Goal: Information Seeking & Learning: Learn about a topic

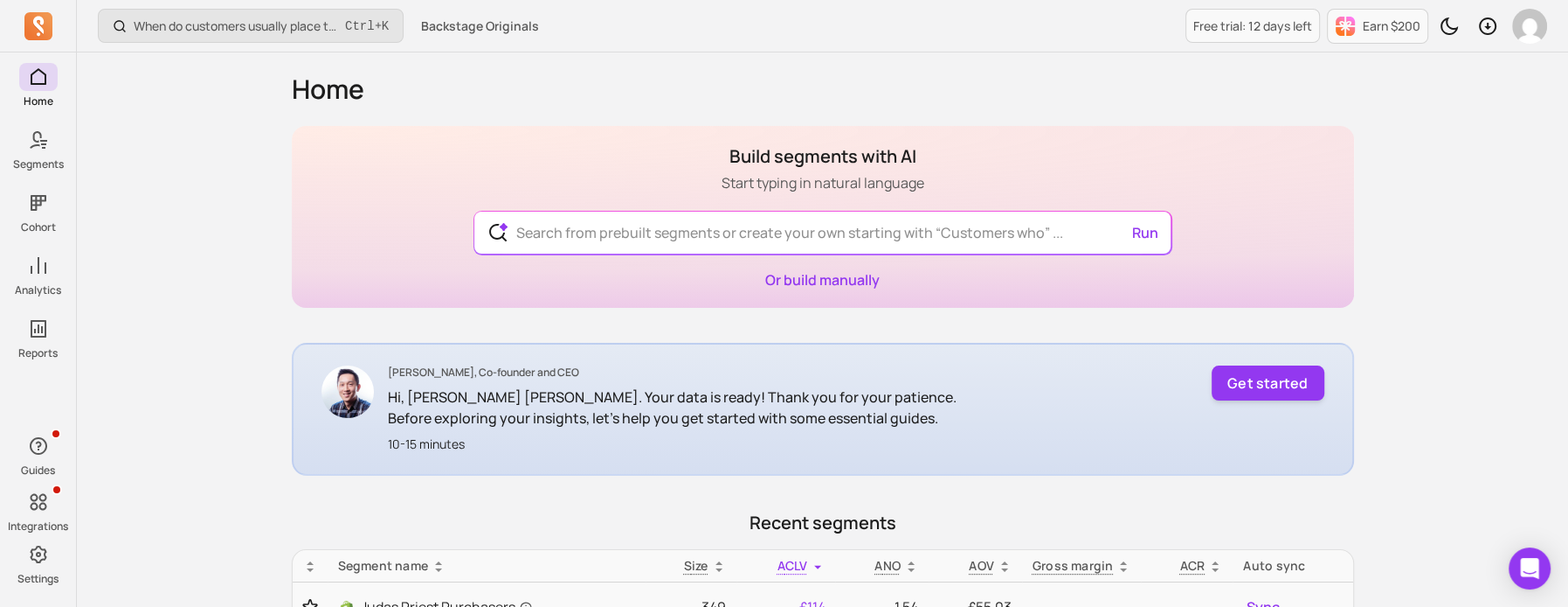
drag, startPoint x: 1123, startPoint y: 9, endPoint x: 1133, endPoint y: 8, distance: 10.0
click at [1123, 9] on div "When do customers usually place their second order? Ctrl + K Backstage Original…" at bounding box center [822, 26] width 1492 height 53
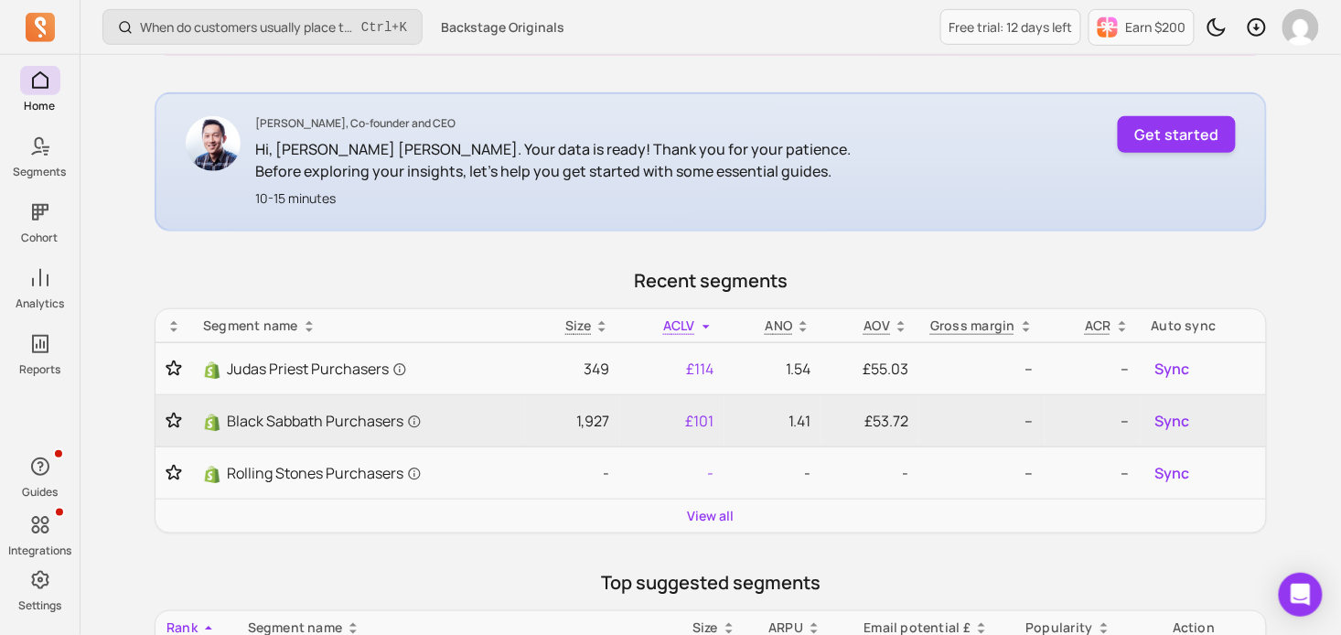
scroll to position [274, 0]
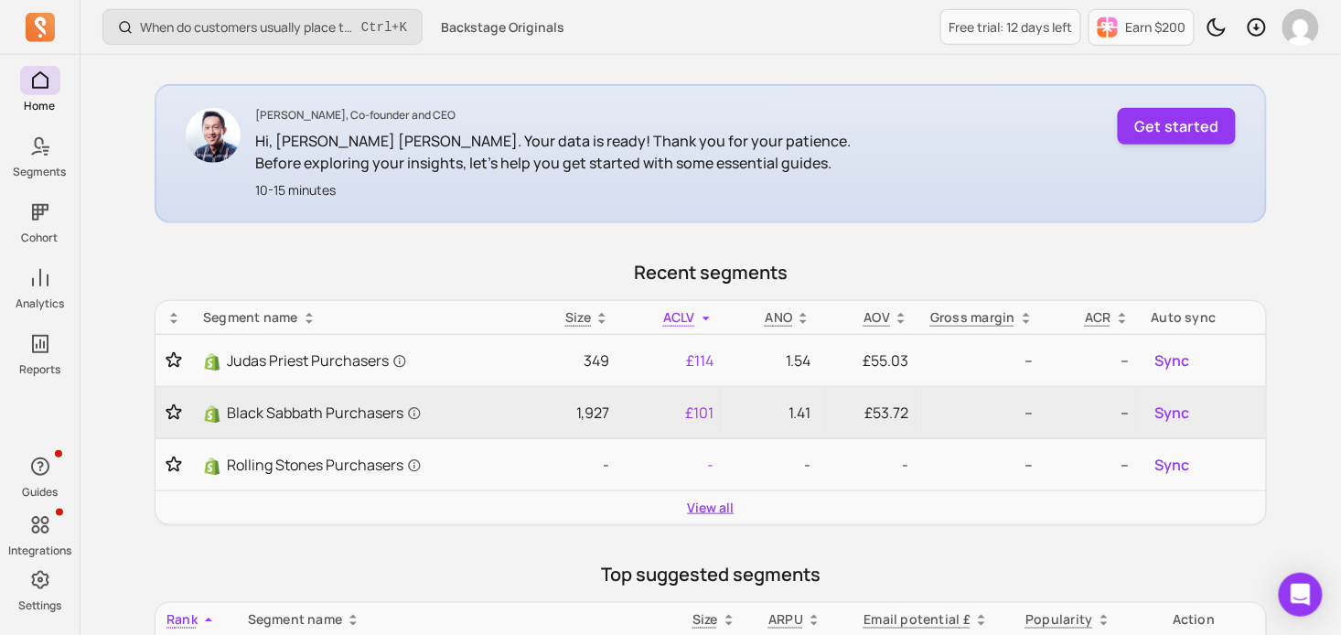
click at [726, 504] on link "View all" at bounding box center [711, 507] width 47 height 18
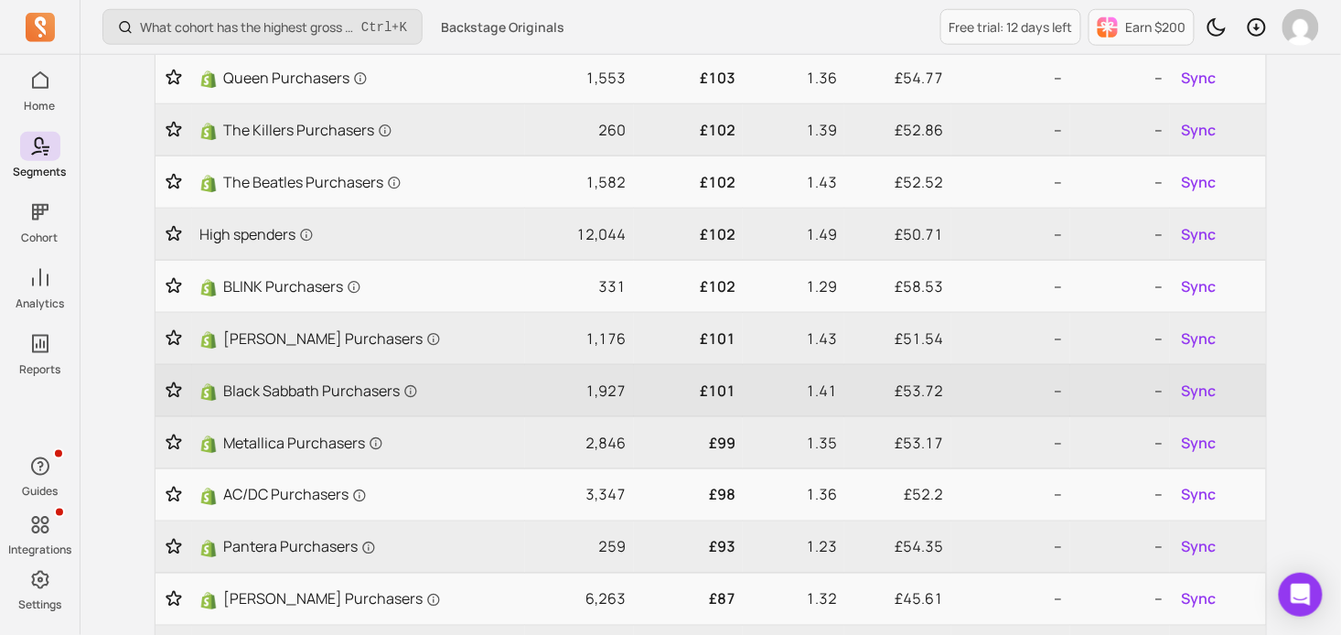
scroll to position [549, 0]
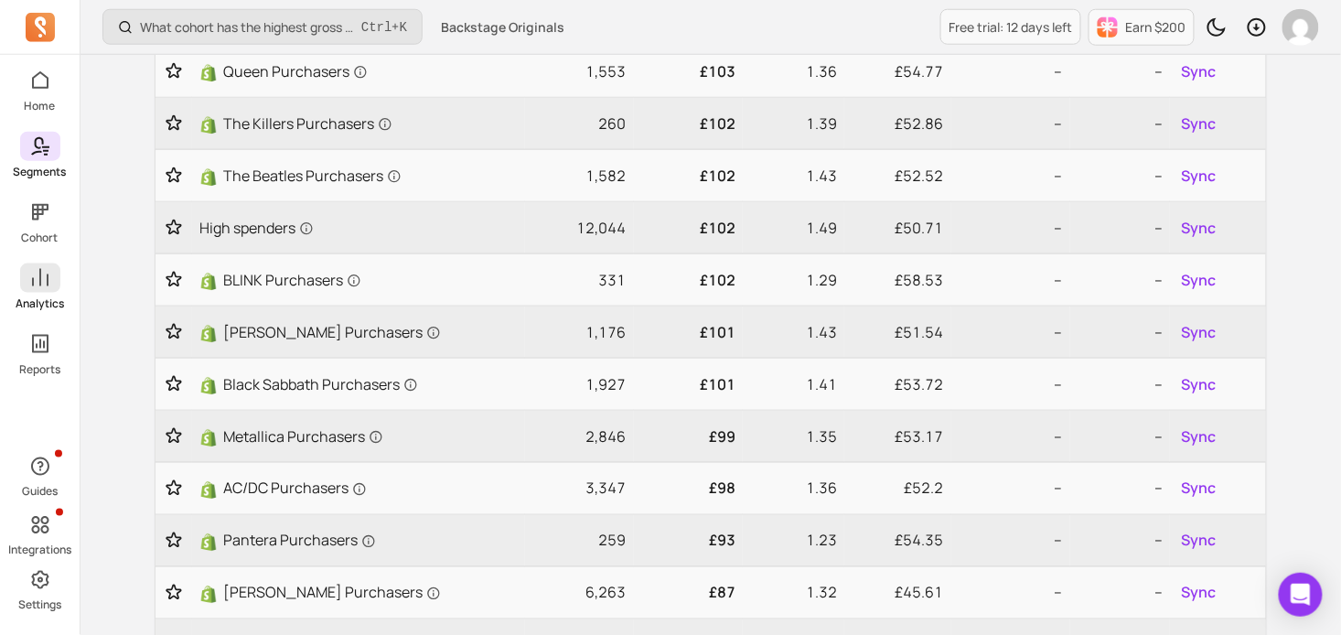
click at [42, 294] on link "Analytics" at bounding box center [40, 287] width 80 height 48
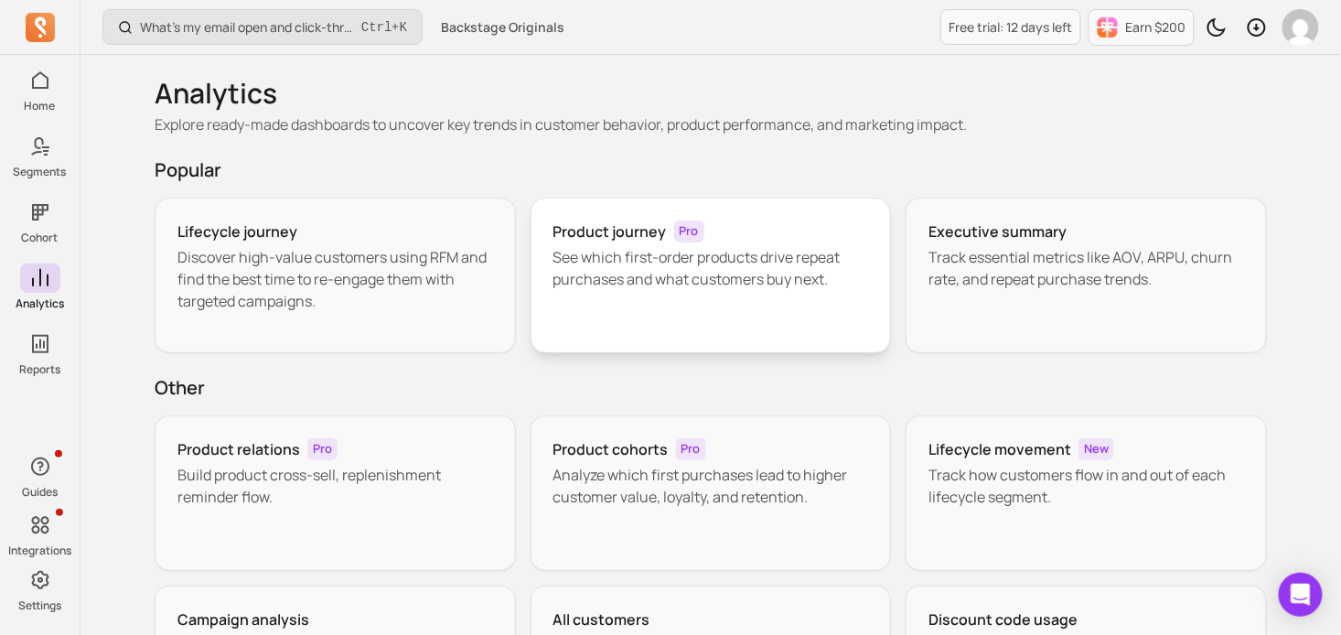
click at [609, 262] on p "See which first-order products drive repeat purchases and what customers buy ne…" at bounding box center [710, 268] width 315 height 44
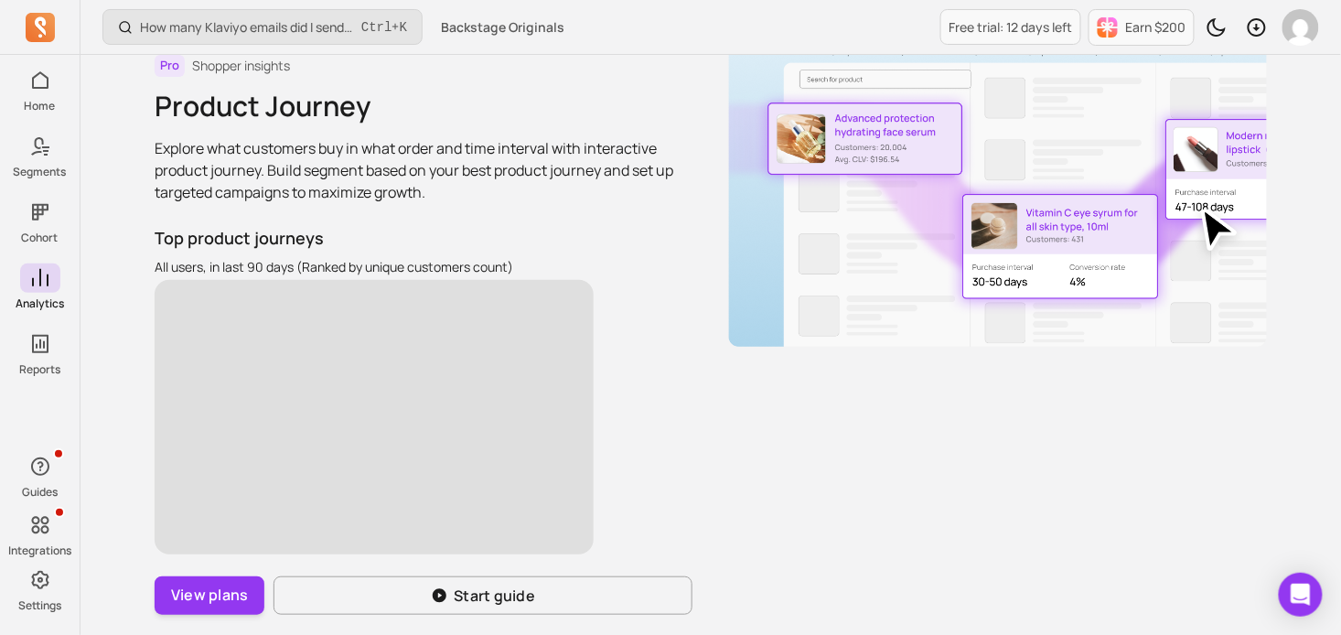
scroll to position [91, 0]
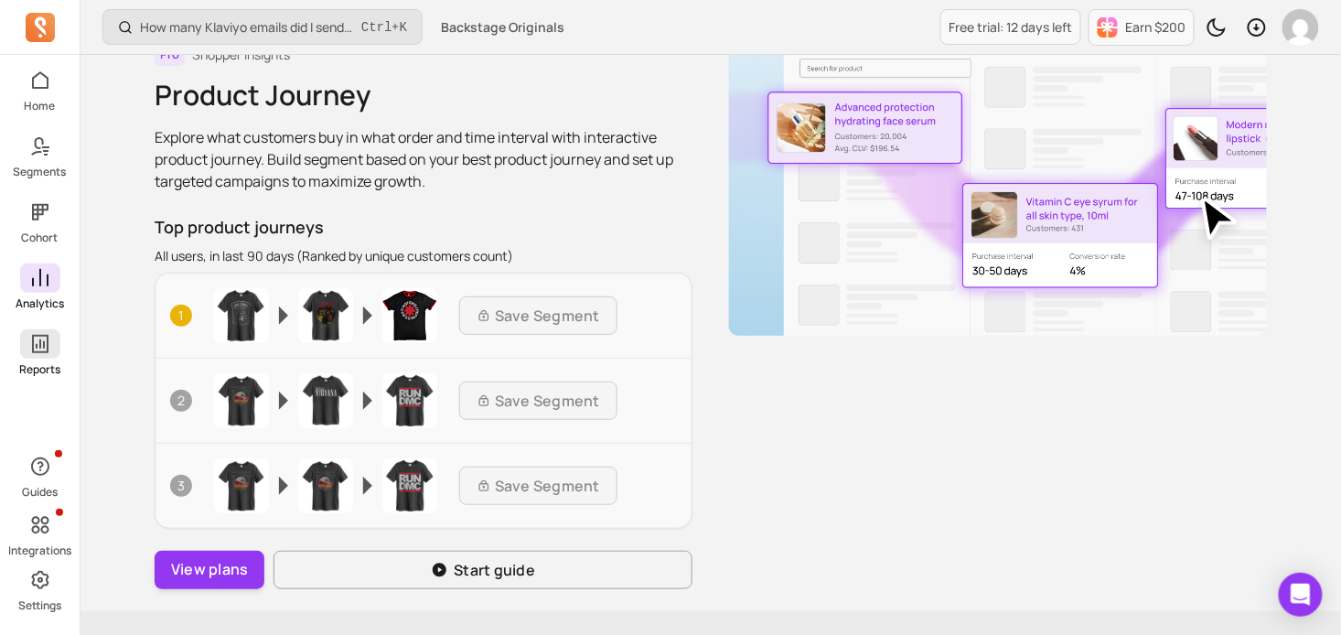
click at [59, 350] on span at bounding box center [40, 343] width 40 height 29
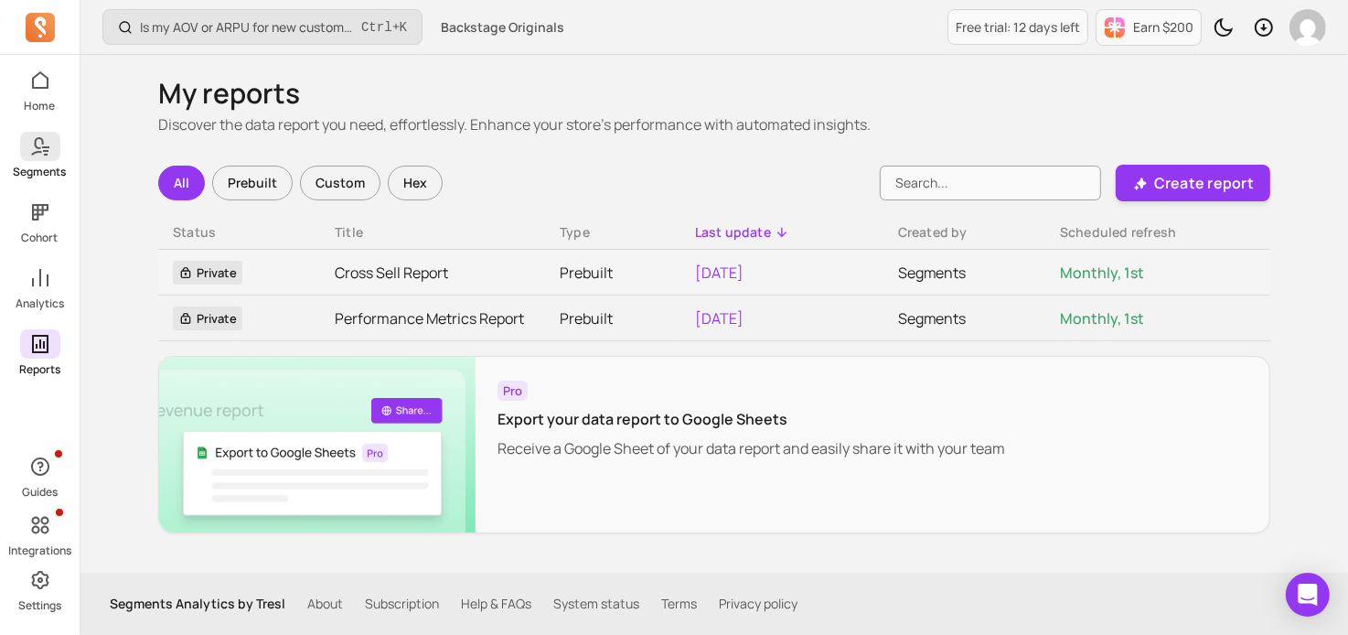
click at [48, 155] on icon at bounding box center [40, 146] width 22 height 22
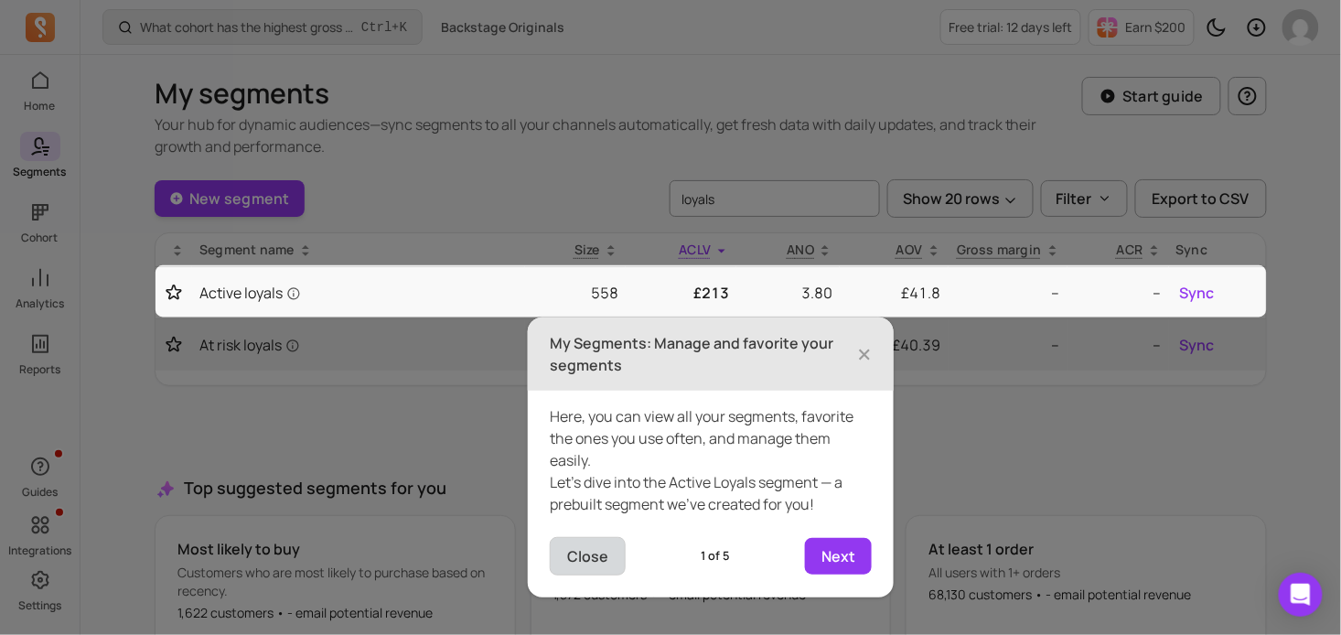
click at [575, 550] on button "Close" at bounding box center [588, 556] width 76 height 38
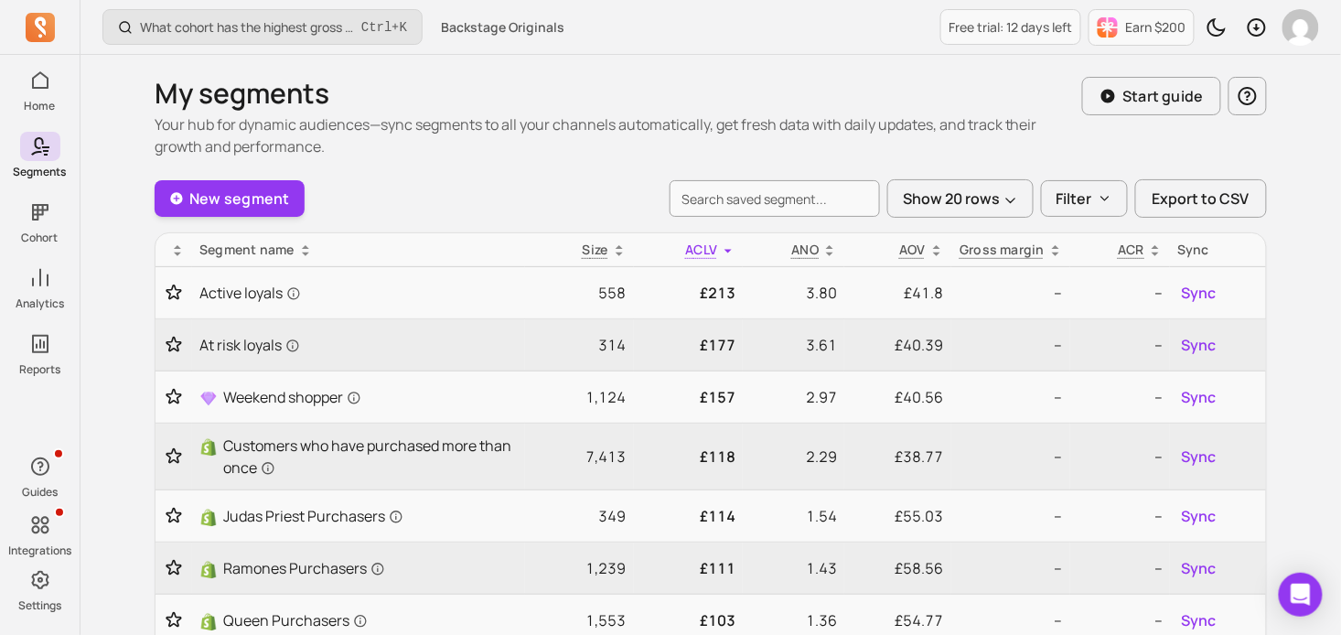
click at [616, 252] on icon at bounding box center [618, 254] width 7 height 4
